Goal: Task Accomplishment & Management: Use online tool/utility

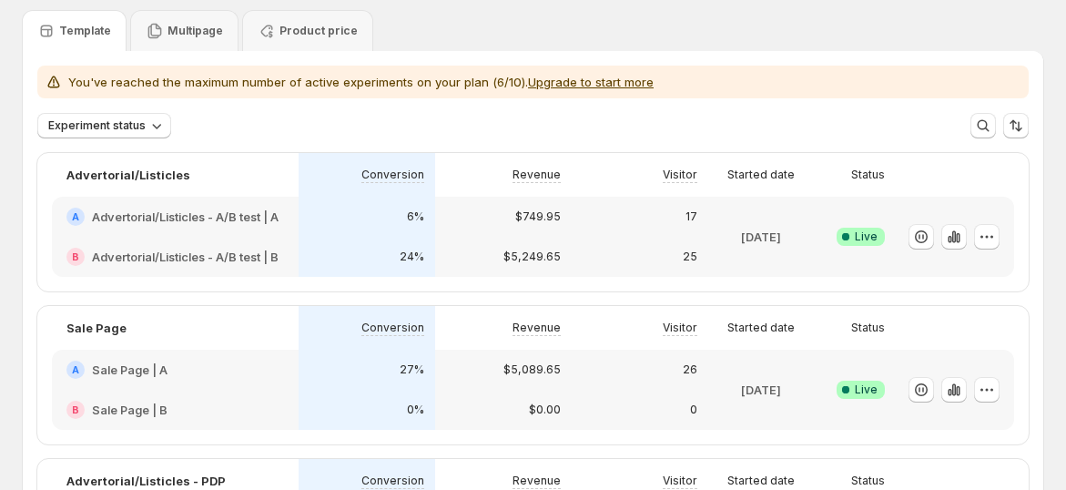
scroll to position [101, 0]
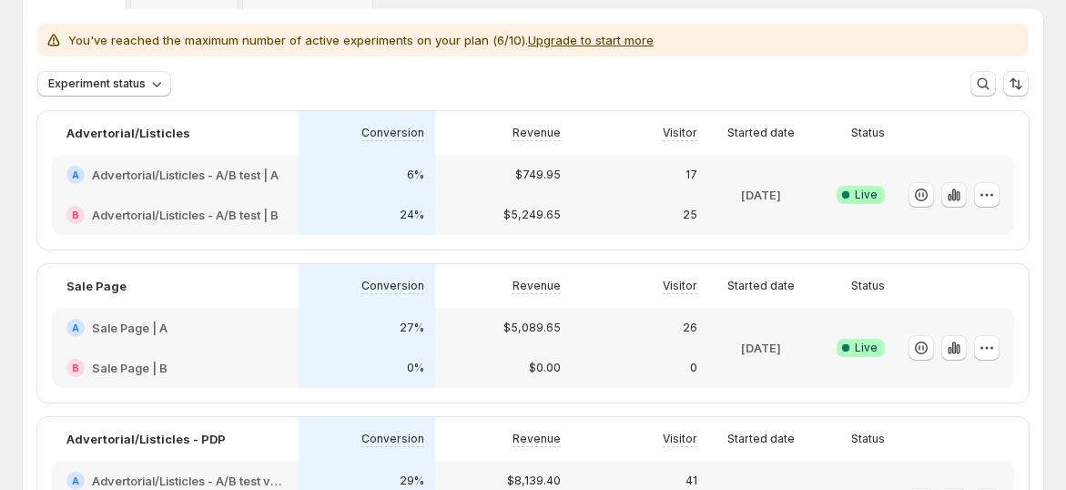
click at [956, 193] on icon "button" at bounding box center [955, 195] width 4 height 12
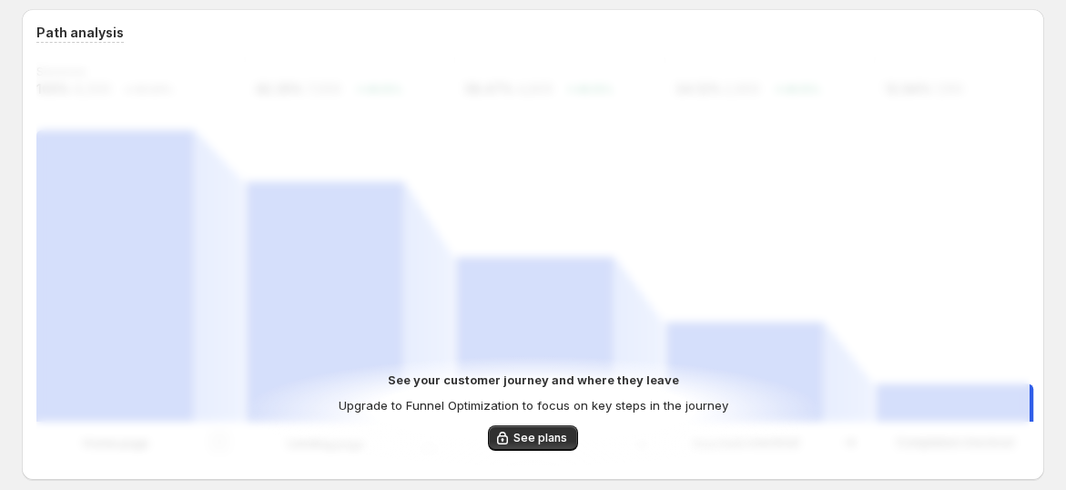
scroll to position [61, 0]
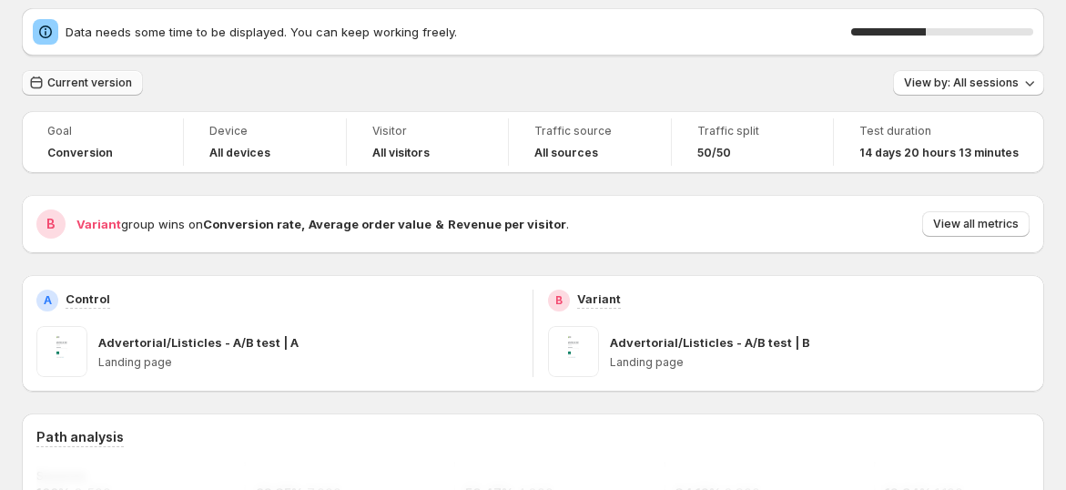
click at [74, 81] on span "Current version" at bounding box center [89, 83] width 85 height 15
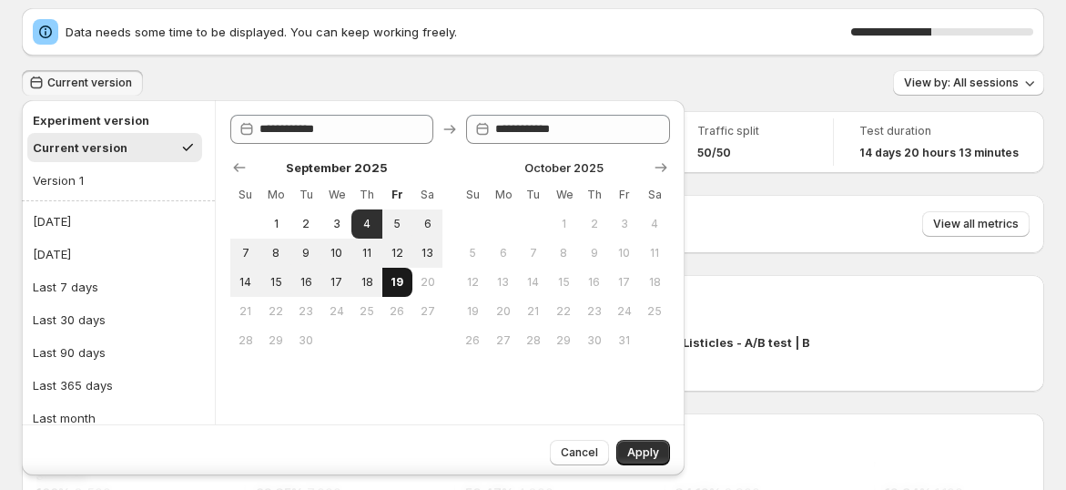
click at [392, 286] on span "19" at bounding box center [397, 282] width 15 height 15
type input "**********"
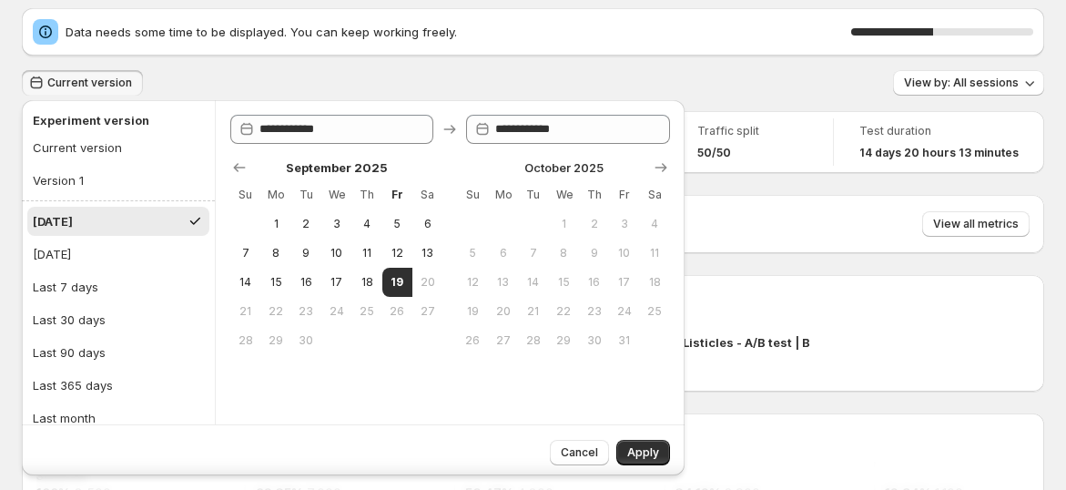
click at [669, 455] on button "Apply" at bounding box center [644, 452] width 54 height 25
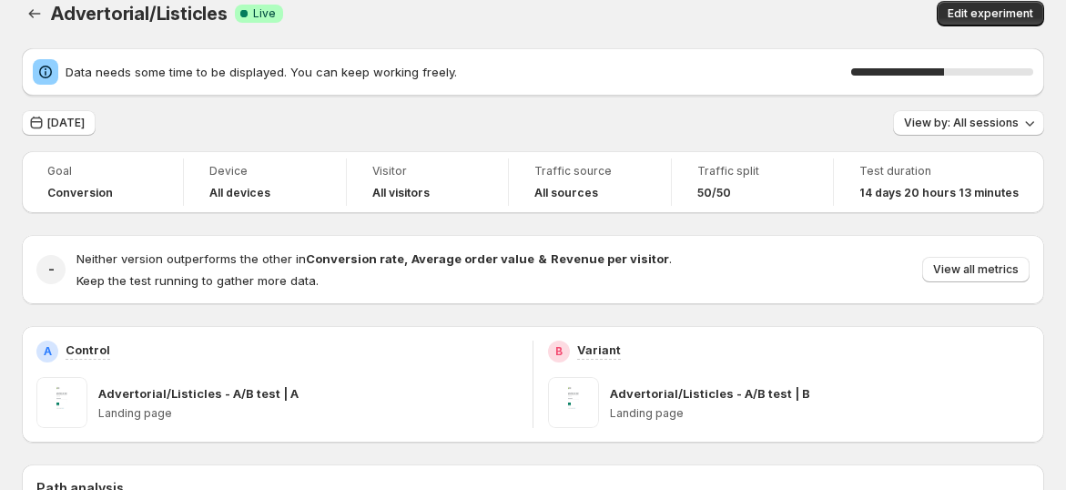
scroll to position [0, 0]
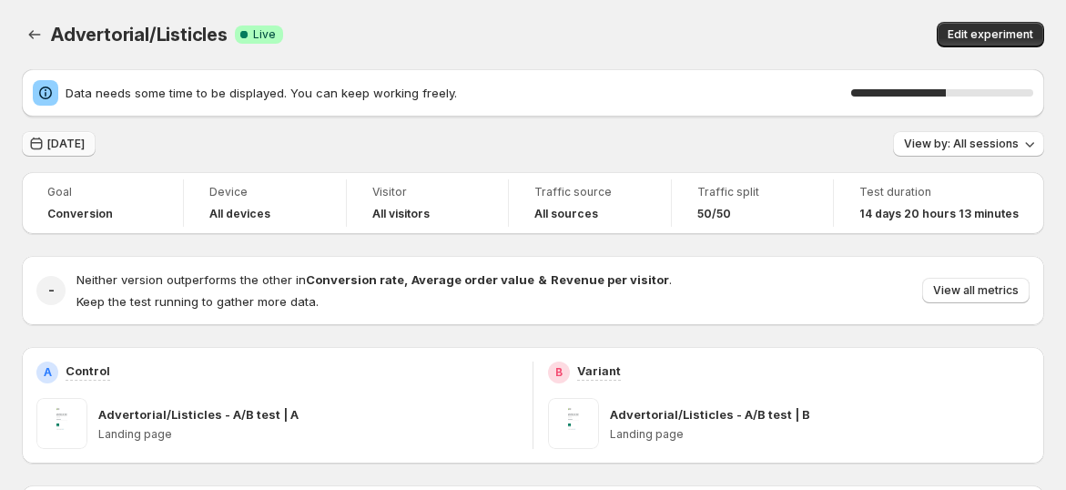
click at [62, 133] on button "[DATE]" at bounding box center [59, 143] width 74 height 25
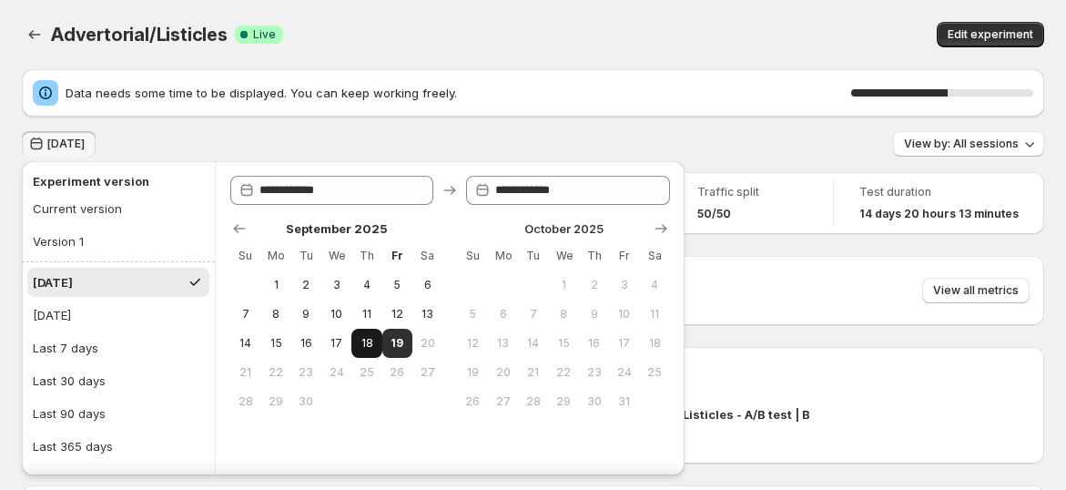
click at [361, 342] on span "18" at bounding box center [366, 343] width 15 height 15
type input "**********"
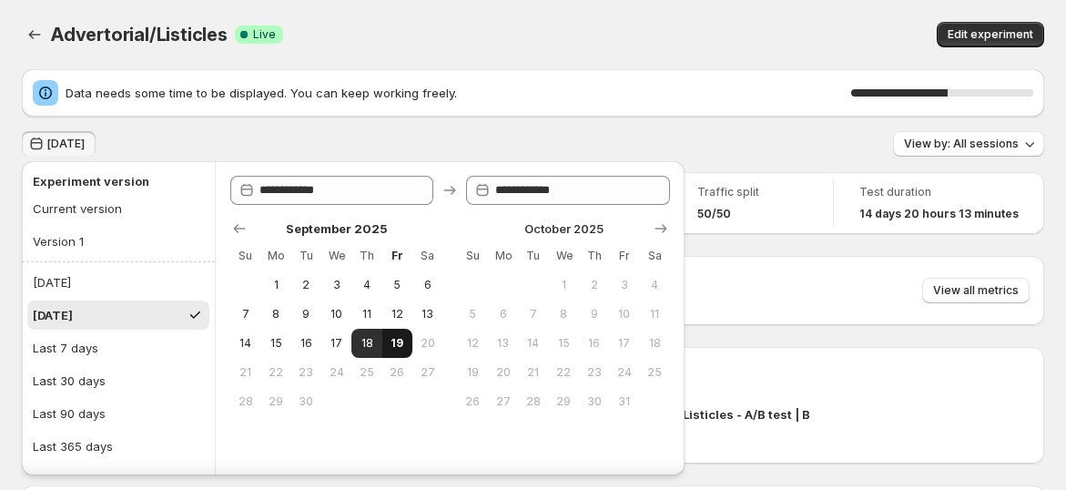
click at [403, 344] on span "19" at bounding box center [397, 343] width 15 height 15
type input "**********"
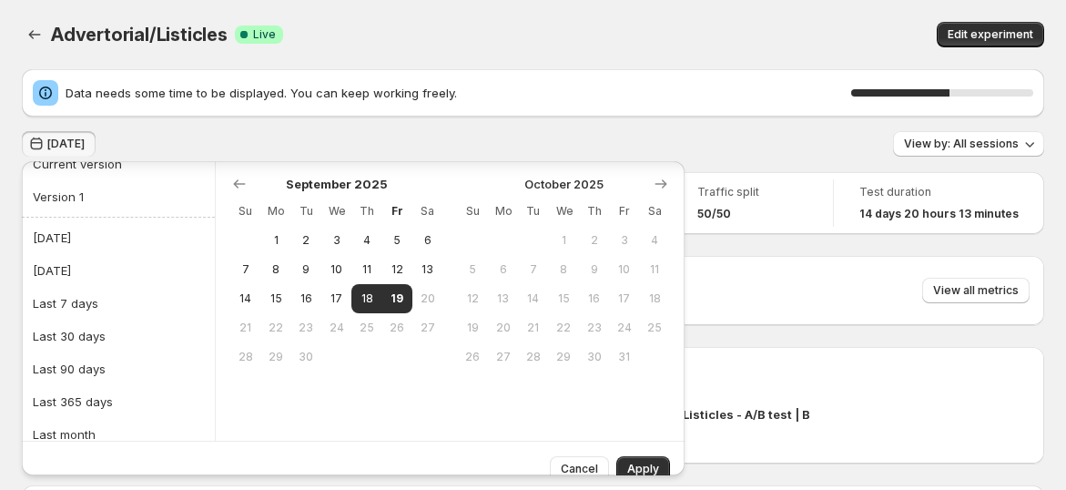
scroll to position [65, 0]
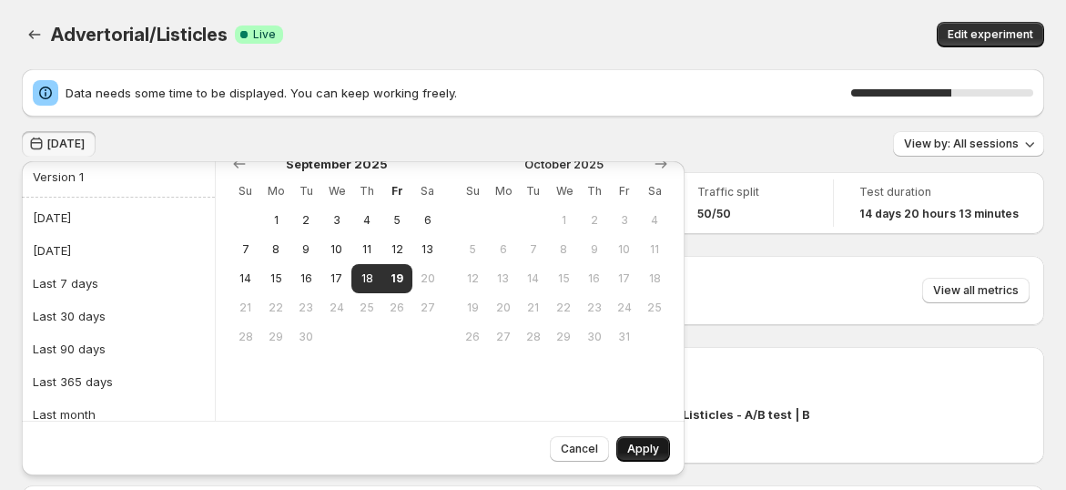
click at [637, 441] on button "Apply" at bounding box center [644, 448] width 54 height 25
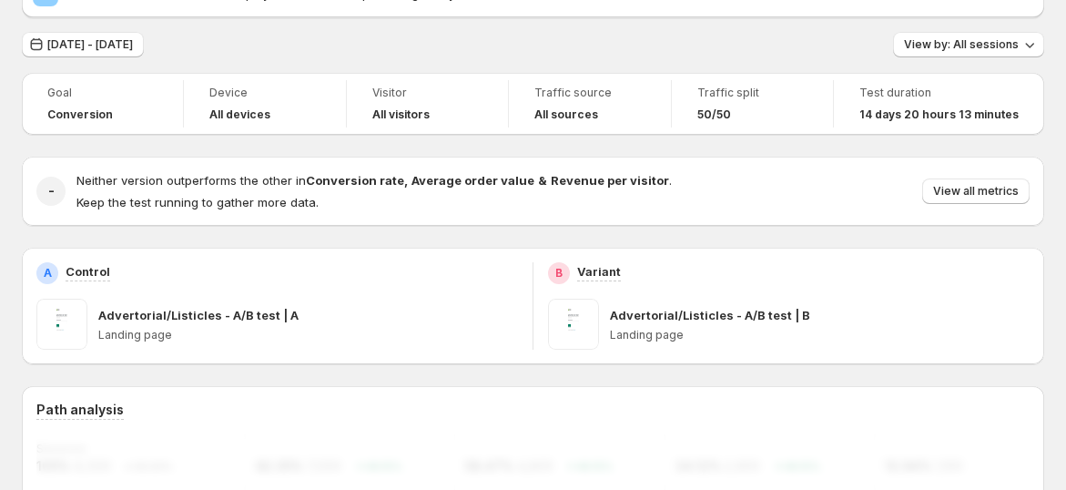
scroll to position [0, 0]
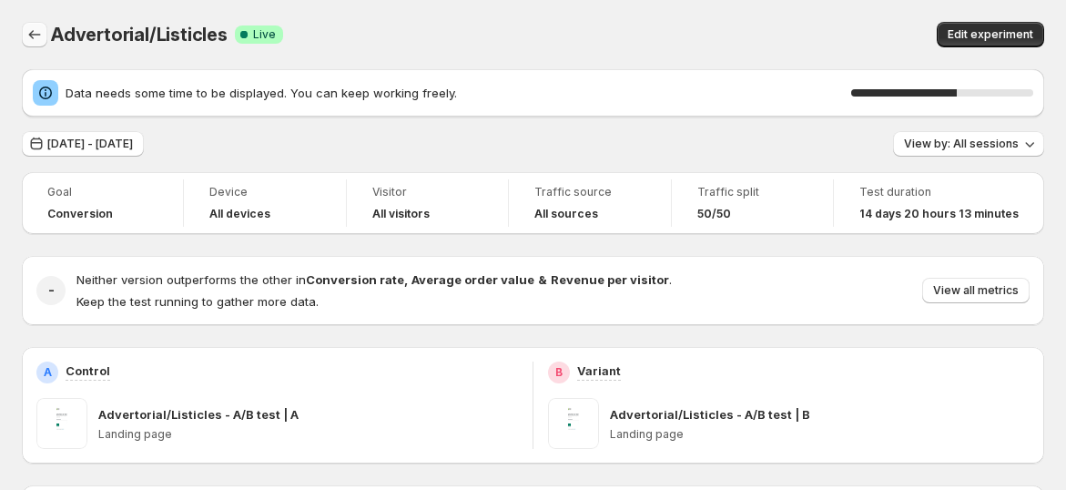
click at [29, 39] on icon "Back" at bounding box center [34, 34] width 18 height 18
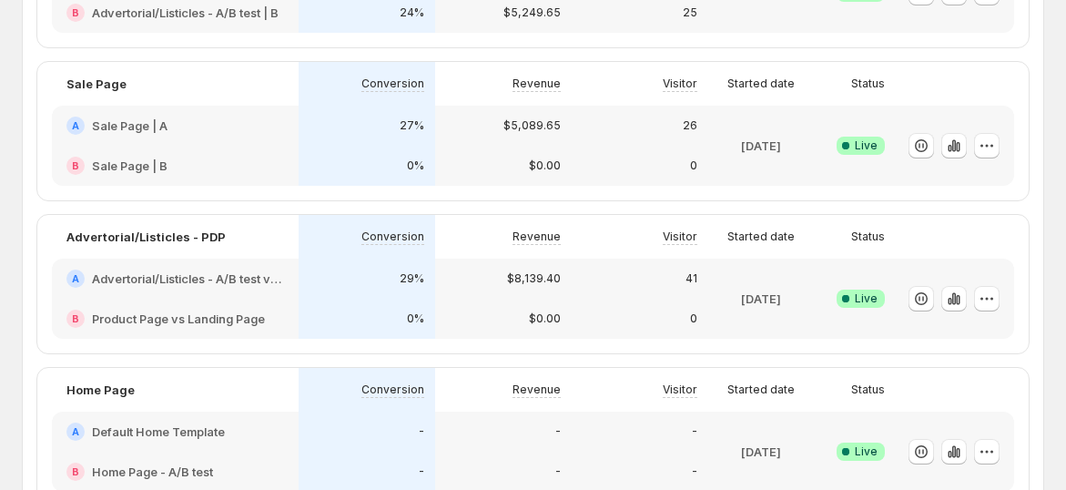
scroll to position [606, 0]
